Goal: Navigation & Orientation: Understand site structure

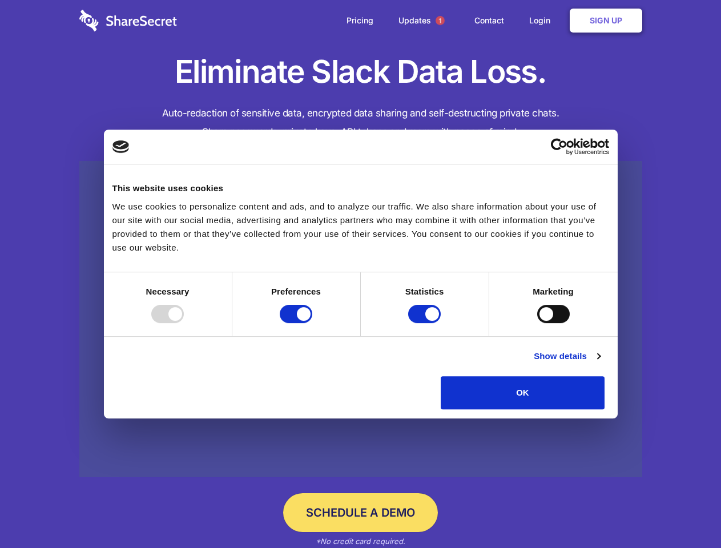
click at [184, 323] on div at bounding box center [167, 314] width 33 height 18
click at [312, 323] on input "Preferences" at bounding box center [296, 314] width 33 height 18
checkbox input "false"
click at [426, 323] on input "Statistics" at bounding box center [424, 314] width 33 height 18
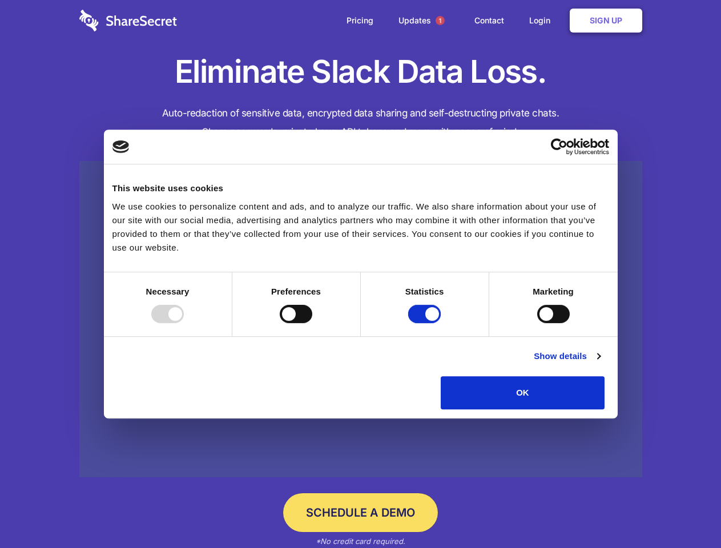
checkbox input "false"
click at [537, 323] on input "Marketing" at bounding box center [553, 314] width 33 height 18
checkbox input "true"
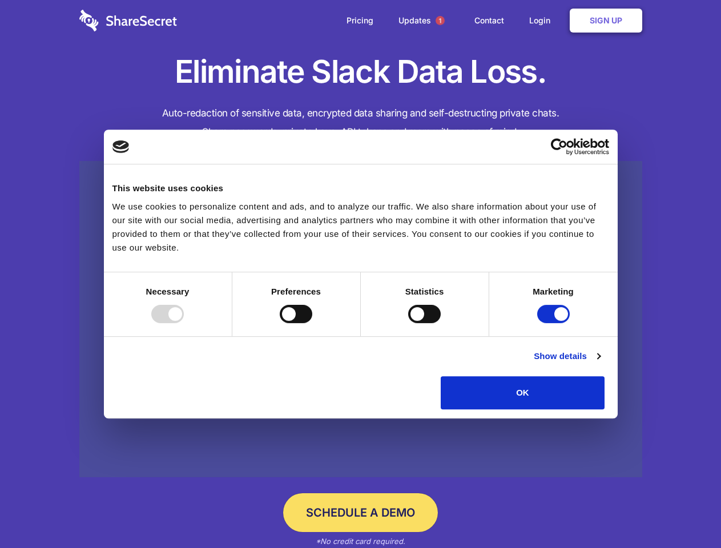
click at [600, 363] on link "Show details" at bounding box center [567, 356] width 66 height 14
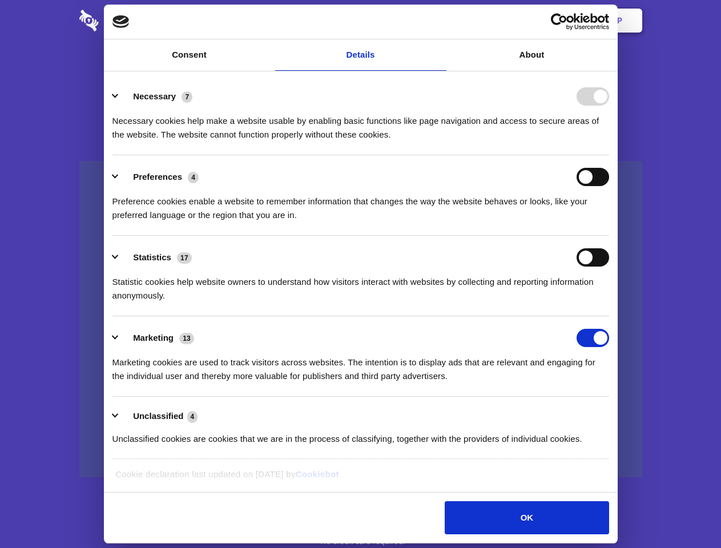
click at [609, 155] on li "Necessary 7 Necessary cookies help make a website usable by enabling basic func…" at bounding box center [360, 115] width 497 height 81
